Goal: Transaction & Acquisition: Purchase product/service

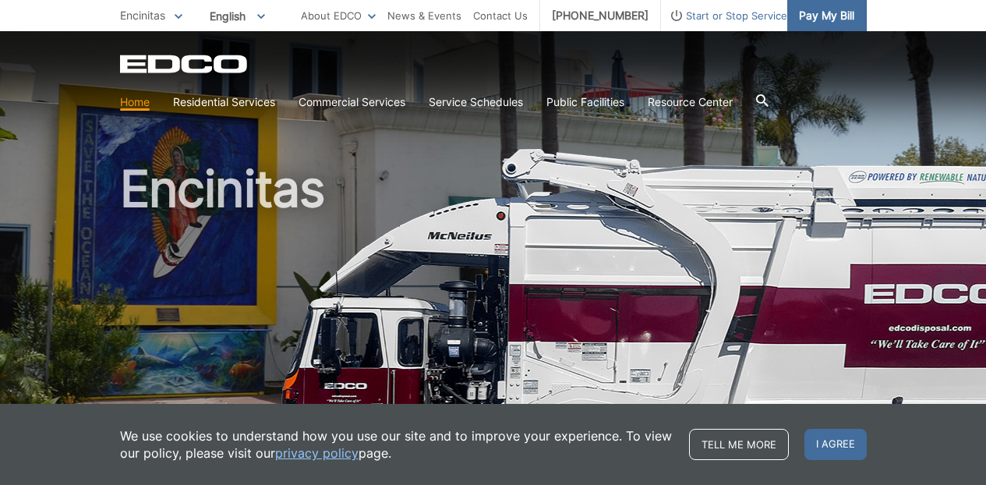
click at [835, 14] on span "Pay My Bill" at bounding box center [826, 15] width 55 height 17
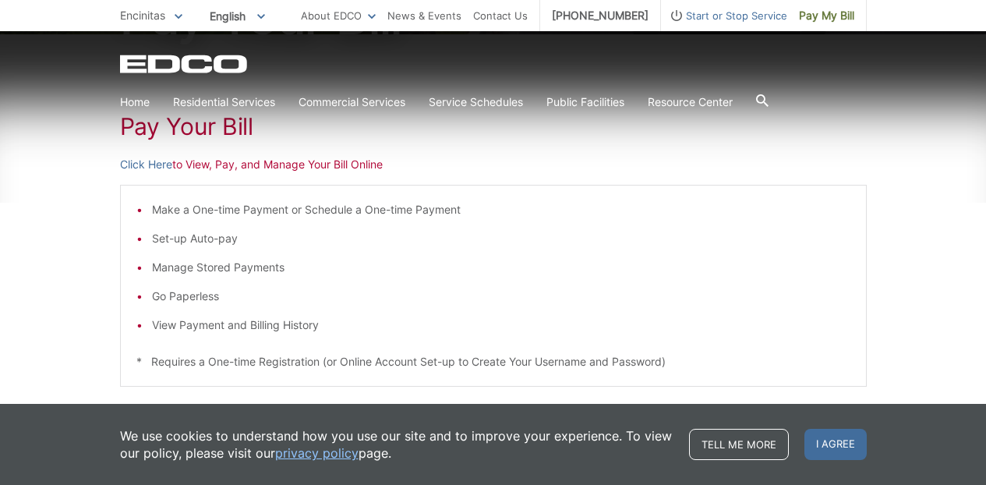
scroll to position [262, 0]
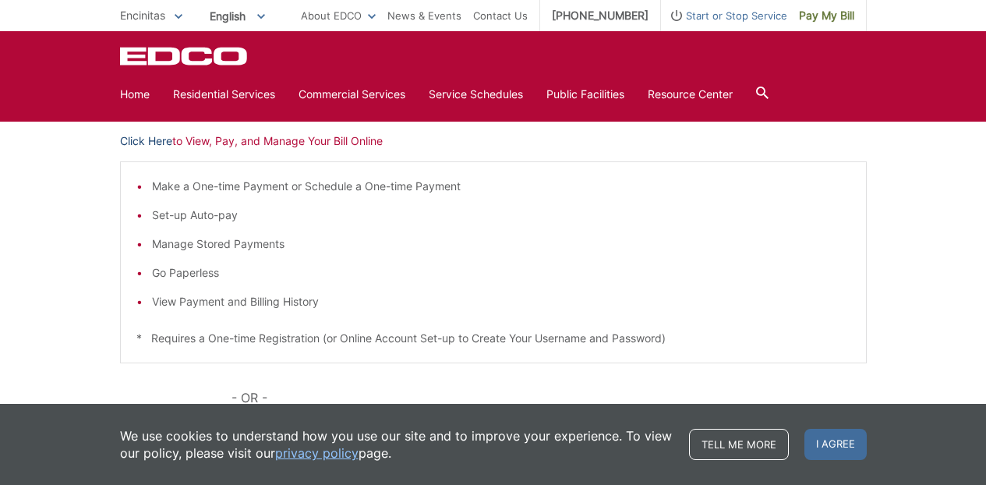
click at [162, 140] on link "Click Here" at bounding box center [146, 141] width 52 height 17
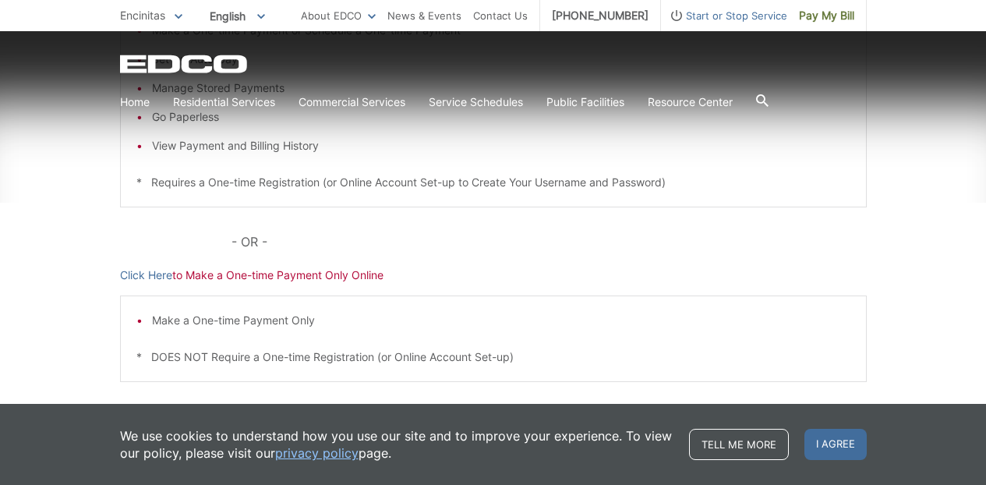
scroll to position [422, 0]
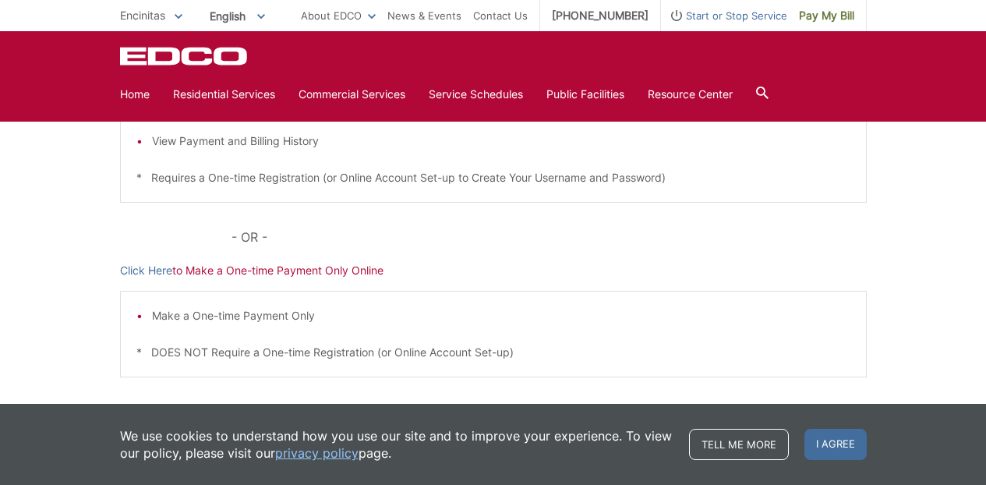
click at [339, 274] on p "Click Here to Make a One-time Payment Only Online" at bounding box center [493, 270] width 747 height 17
click at [144, 274] on link "Click Here" at bounding box center [146, 270] width 52 height 17
